Goal: Task Accomplishment & Management: Use online tool/utility

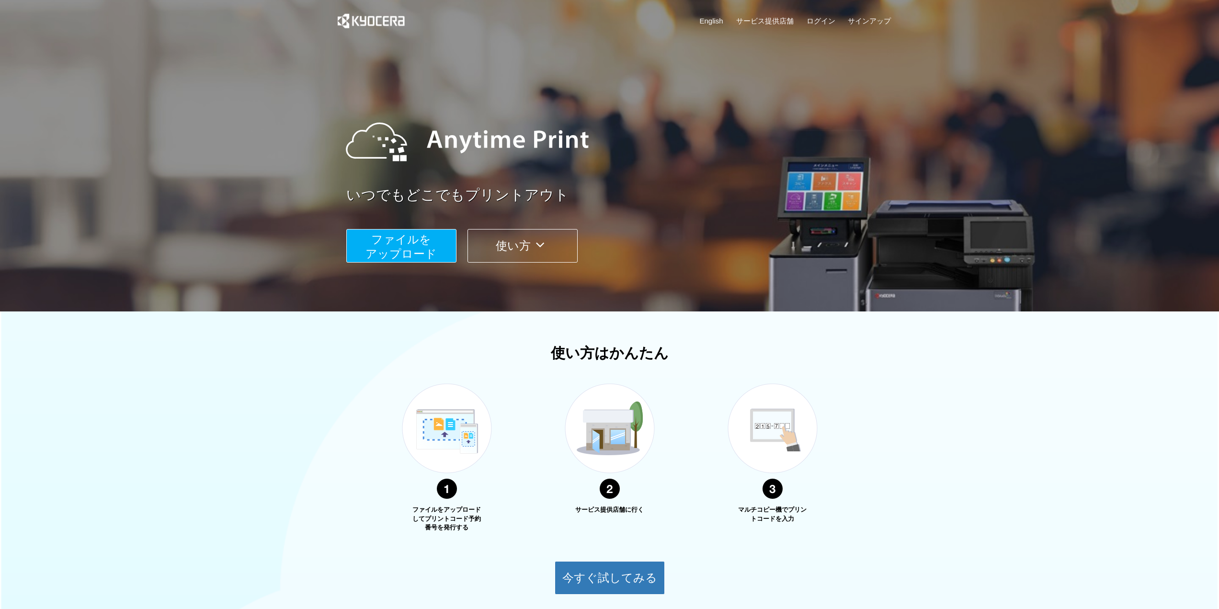
click at [404, 253] on span "ファイルを ​​アップロード" at bounding box center [400, 246] width 71 height 27
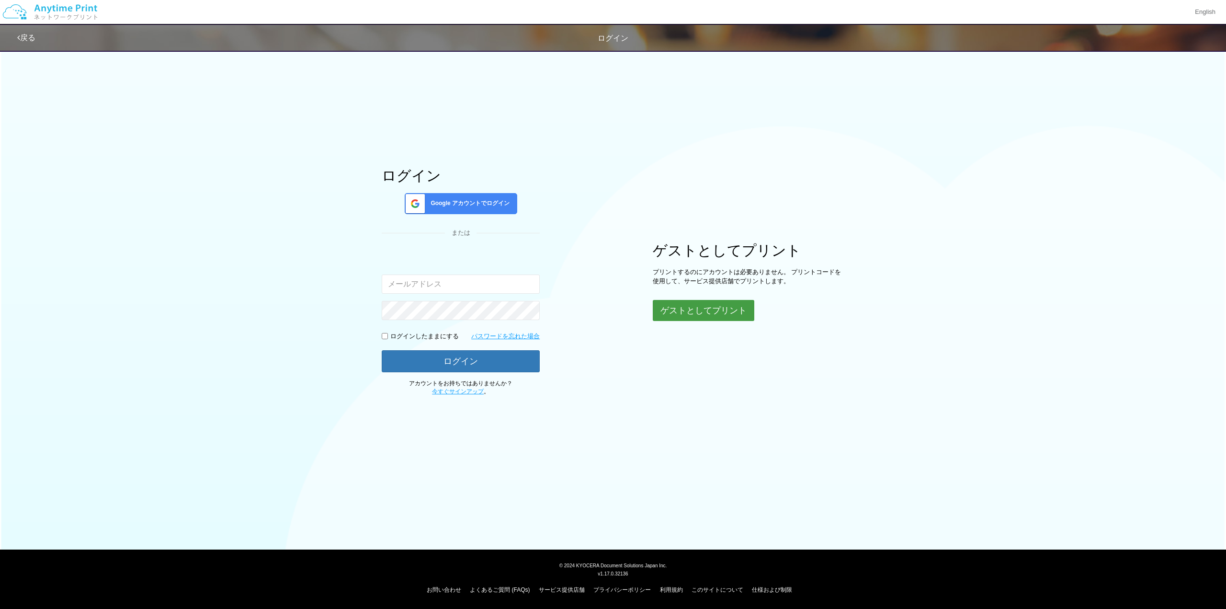
click at [687, 307] on button "ゲストとしてプリント" at bounding box center [704, 310] width 102 height 21
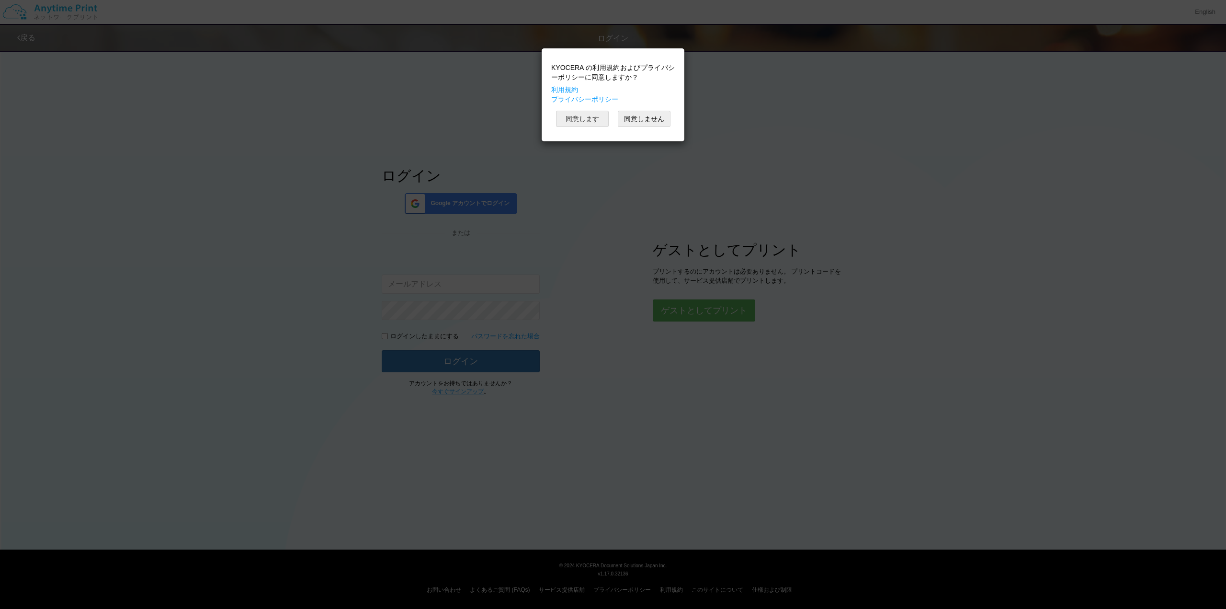
click at [586, 118] on button "同意します" at bounding box center [582, 119] width 53 height 16
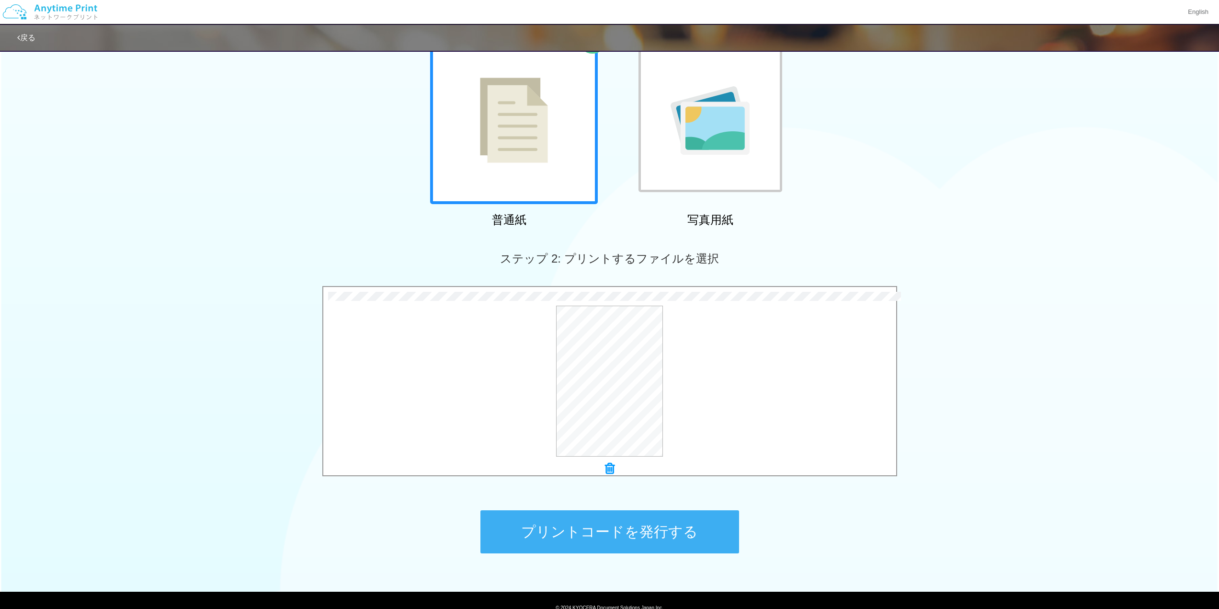
scroll to position [78, 0]
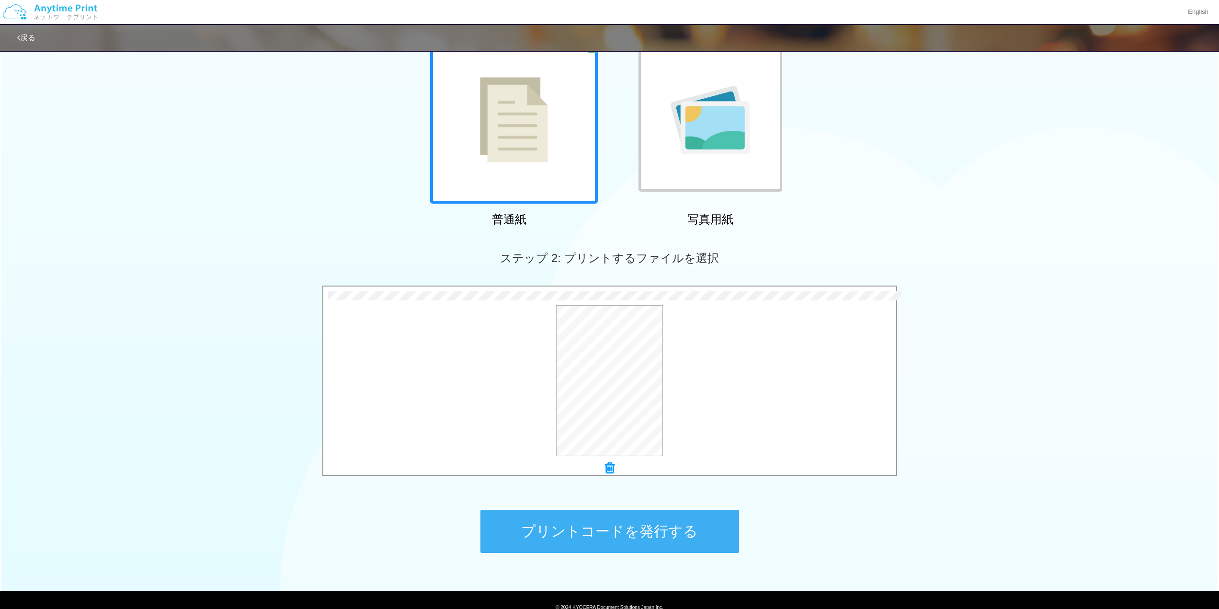
click at [630, 540] on button "プリントコードを発行する" at bounding box center [609, 531] width 259 height 43
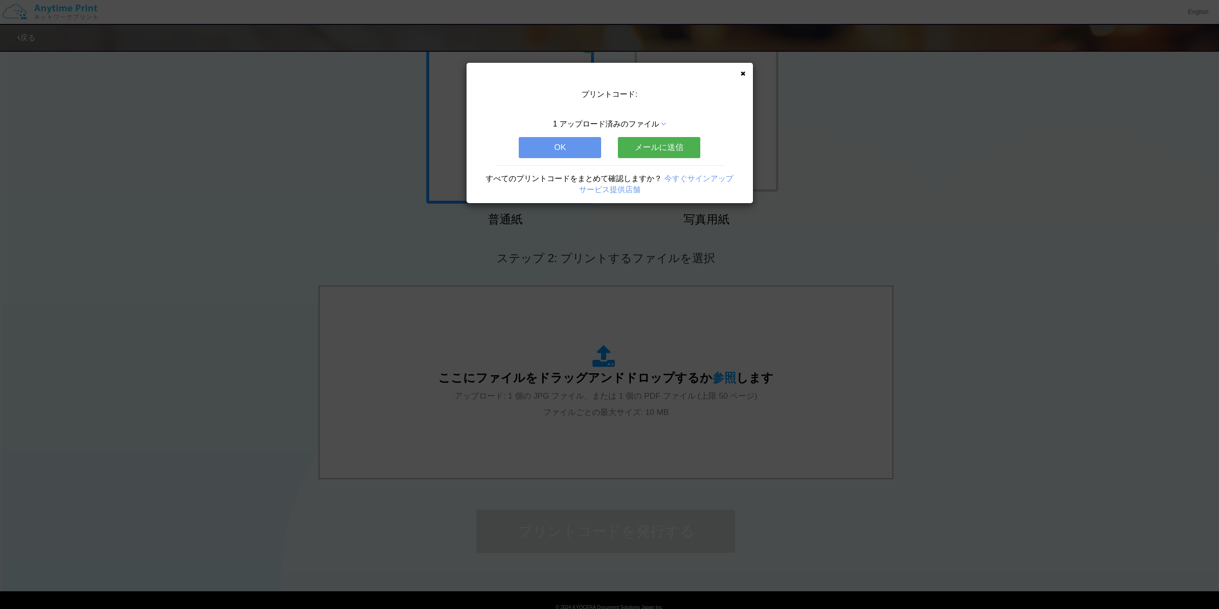
scroll to position [0, 0]
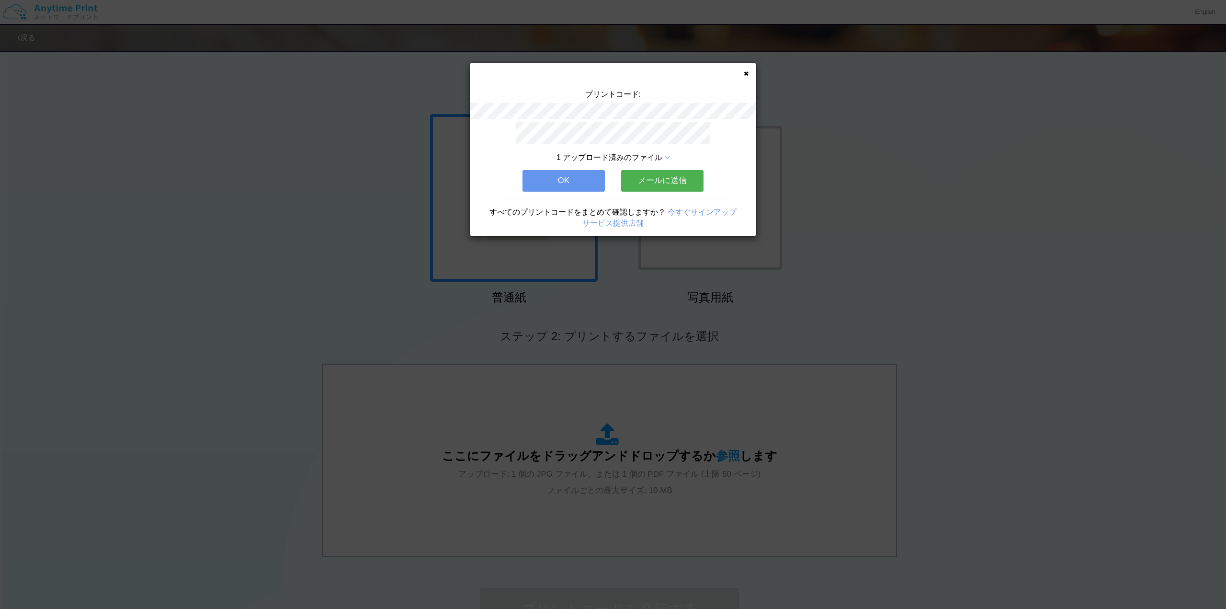
click at [657, 177] on button "メールに送信" at bounding box center [662, 180] width 82 height 21
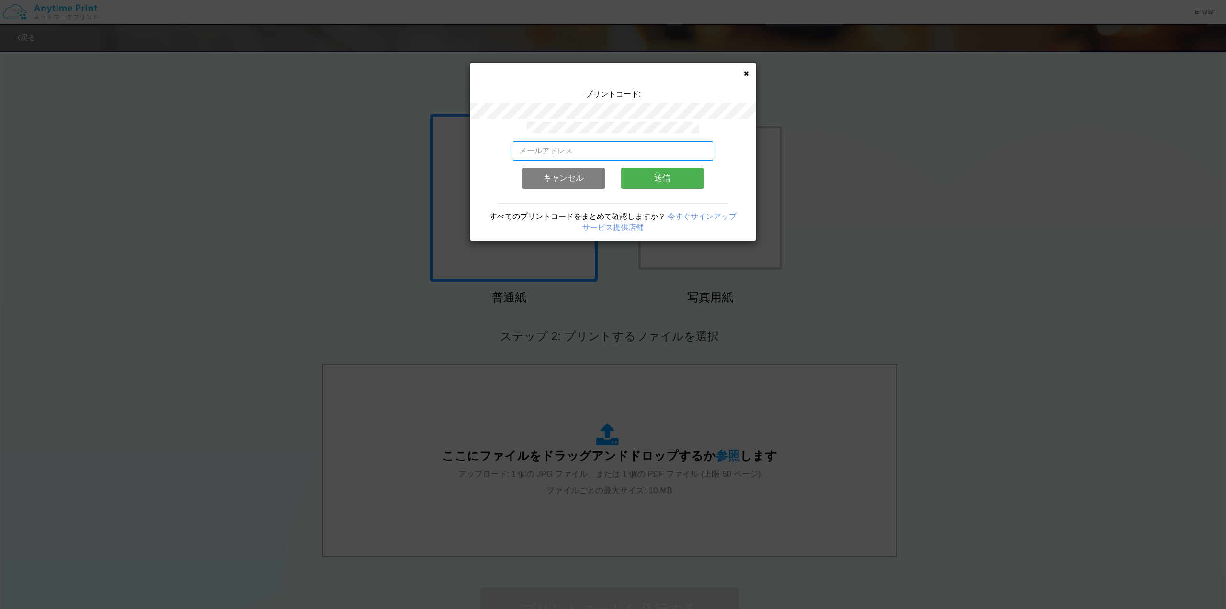
click at [603, 147] on input "email" at bounding box center [613, 150] width 201 height 19
type input "[PERSON_NAME][EMAIL_ADDRESS][DOMAIN_NAME]"
click at [654, 181] on button "送信" at bounding box center [662, 178] width 82 height 21
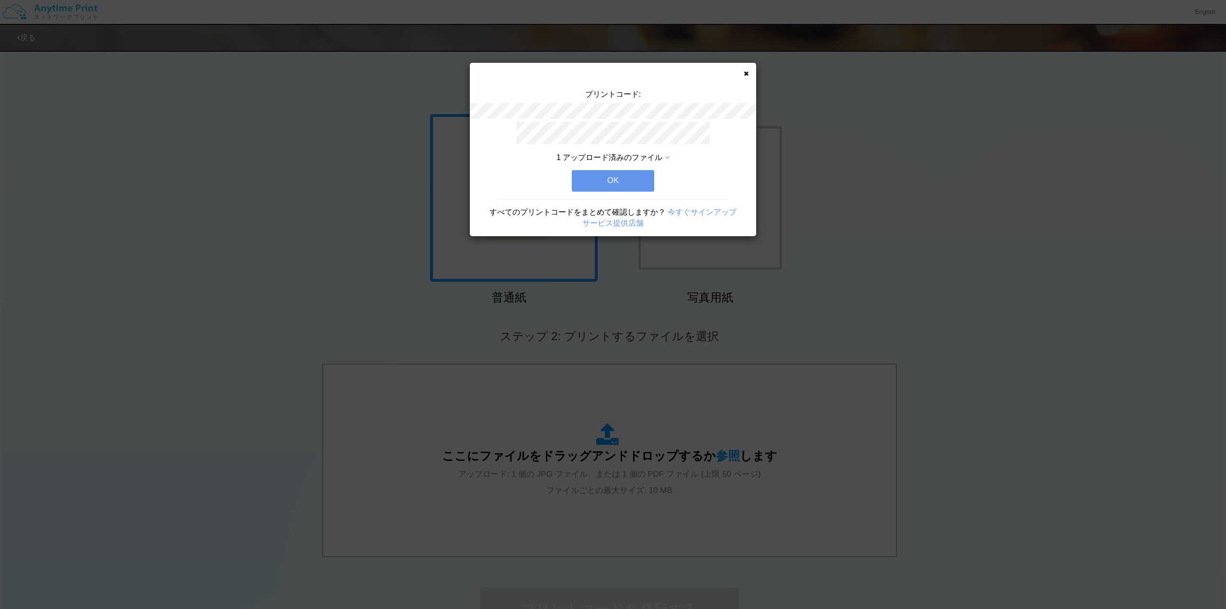
click at [626, 177] on button "OK" at bounding box center [613, 180] width 82 height 21
